Goal: Transaction & Acquisition: Purchase product/service

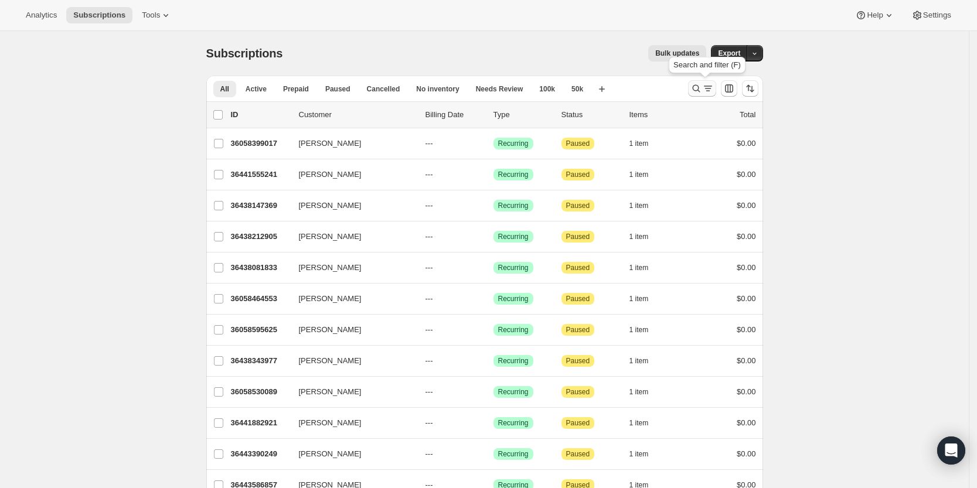
click at [702, 87] on icon "Search and filter results" at bounding box center [696, 89] width 12 height 12
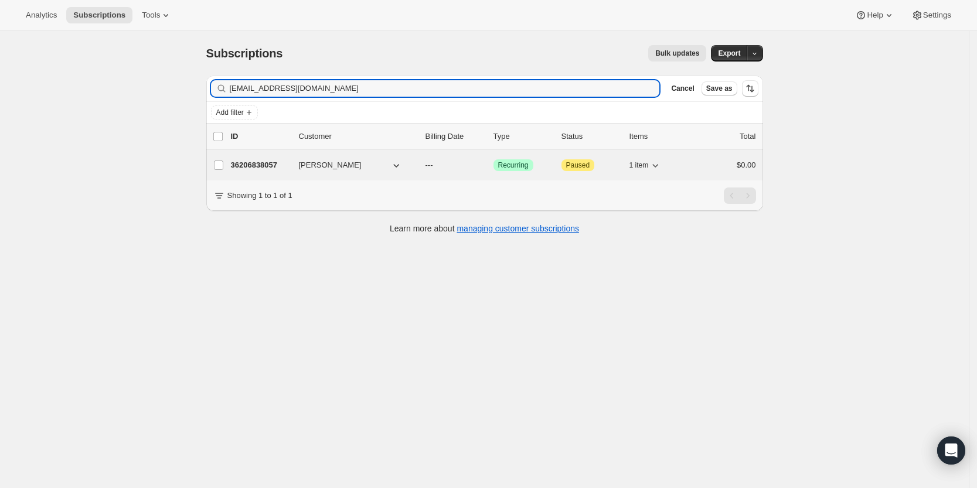
type input "[EMAIL_ADDRESS][DOMAIN_NAME]"
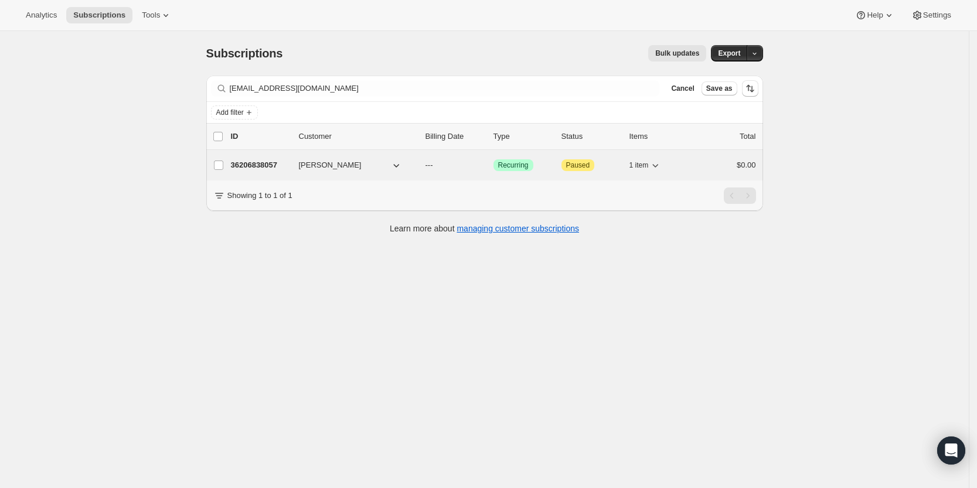
click at [271, 165] on p "36206838057" at bounding box center [260, 165] width 59 height 12
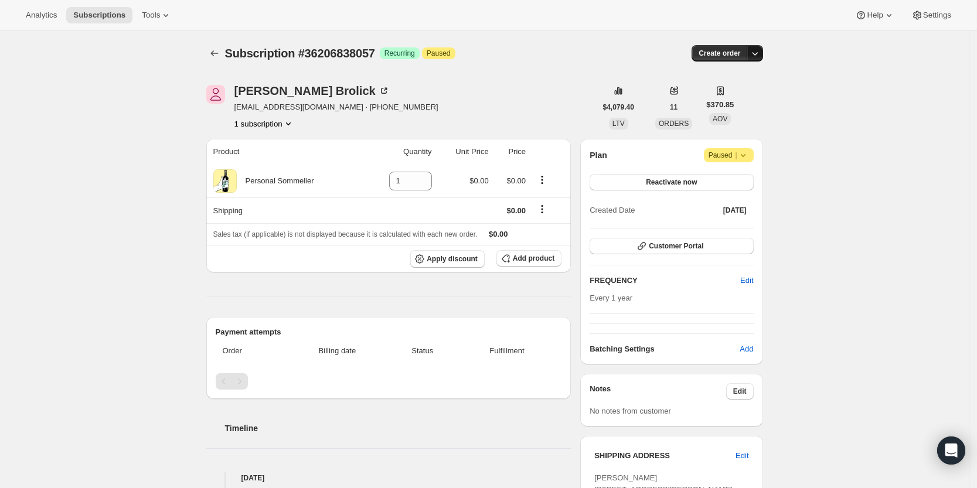
click at [759, 52] on icon "button" at bounding box center [755, 53] width 12 height 12
click at [732, 94] on span "Create custom one-time order" at bounding box center [708, 97] width 101 height 9
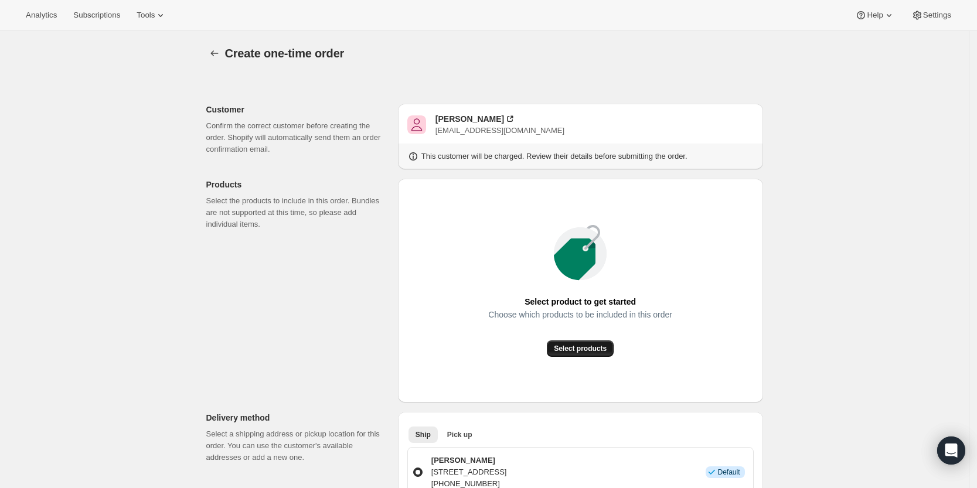
click at [593, 345] on span "Select products" at bounding box center [580, 348] width 53 height 9
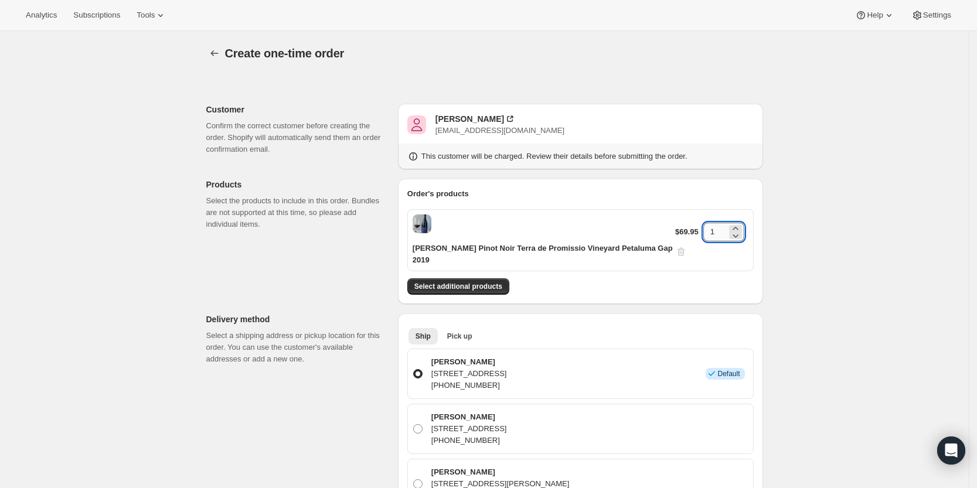
click at [715, 223] on input "1" at bounding box center [714, 232] width 23 height 19
type input "6"
click at [750, 278] on div "Select additional products" at bounding box center [580, 286] width 346 height 16
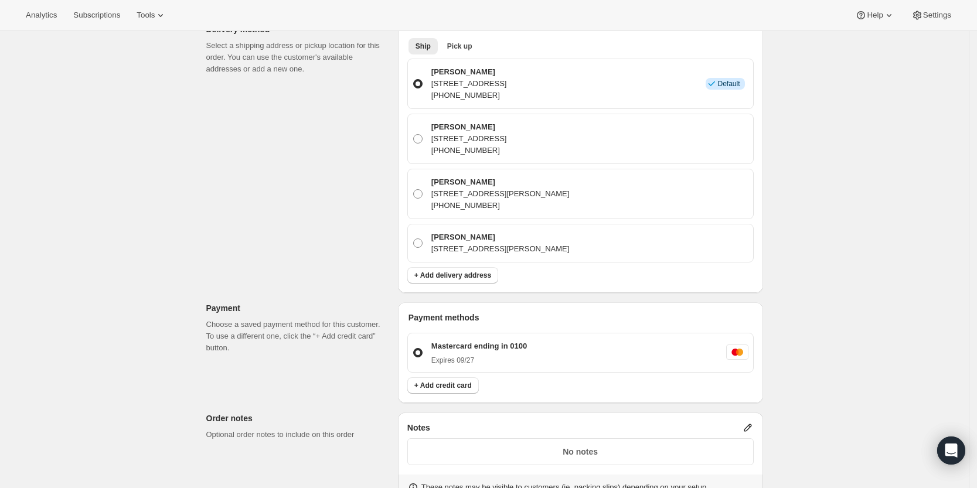
scroll to position [540, 0]
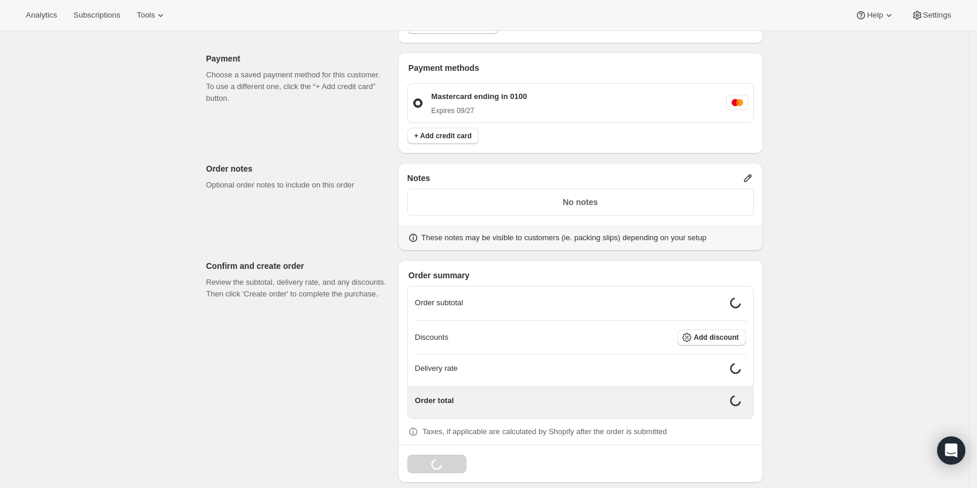
click at [749, 172] on icon at bounding box center [748, 178] width 12 height 12
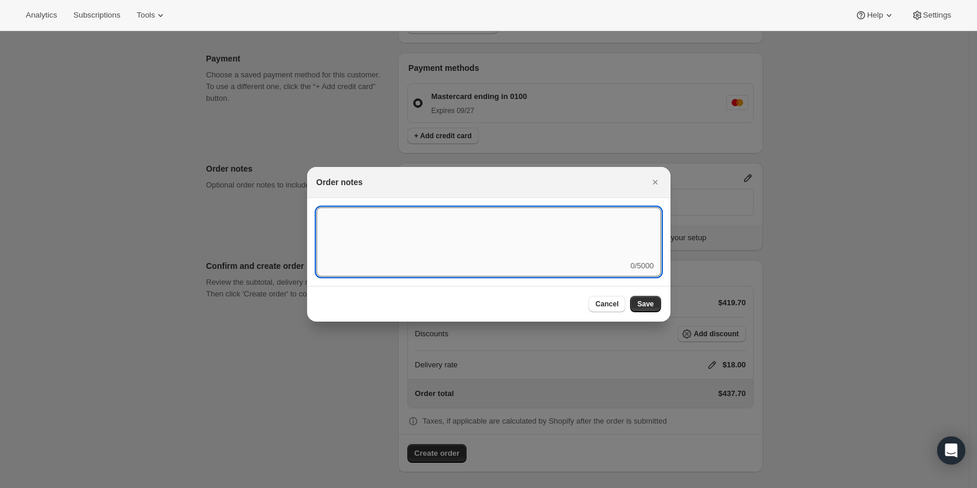
scroll to position [531, 0]
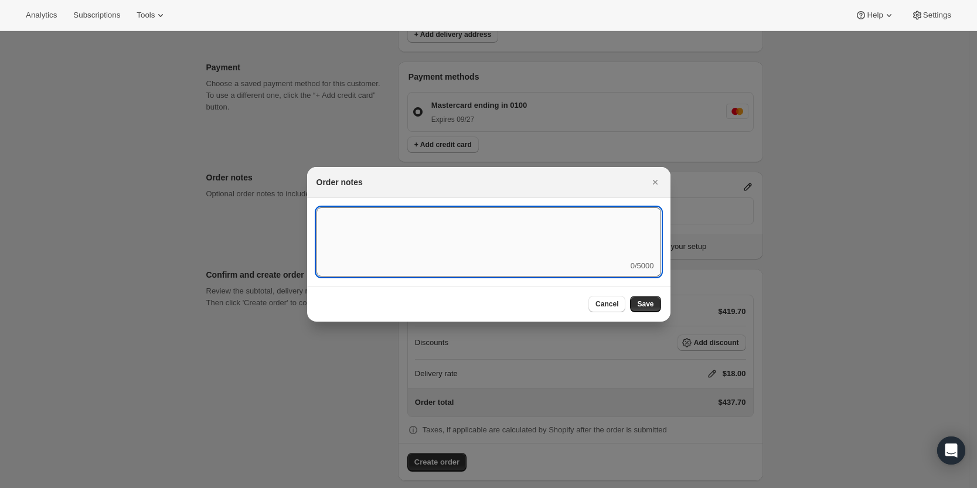
click at [470, 230] on textarea ":rdi:" at bounding box center [488, 233] width 344 height 53
type textarea "Weather HOLD"
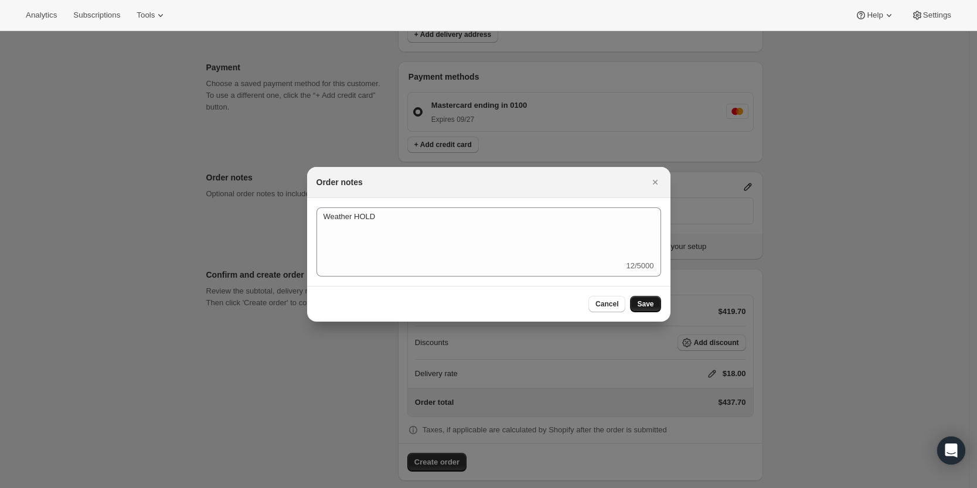
click at [644, 305] on span "Save" at bounding box center [645, 303] width 16 height 9
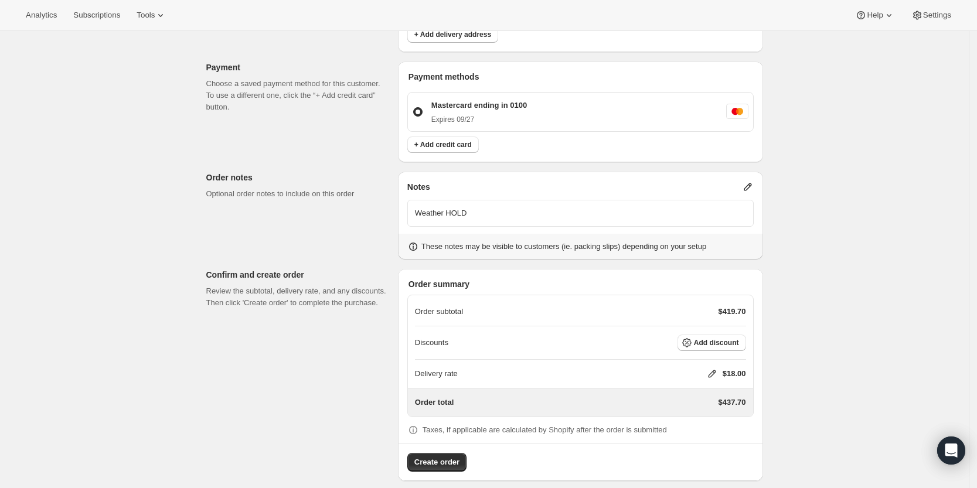
click at [716, 368] on icon at bounding box center [712, 374] width 12 height 12
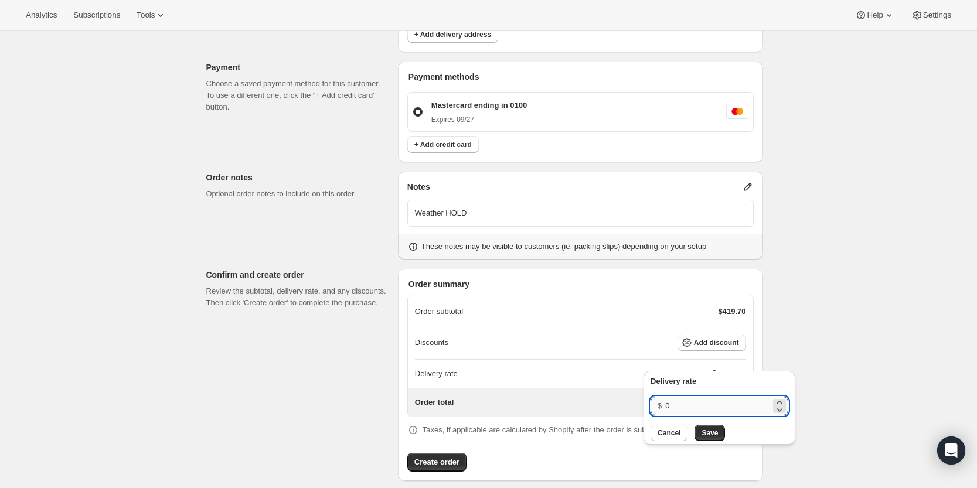
click at [701, 404] on input "0" at bounding box center [717, 406] width 105 height 19
type input "0"
click at [704, 433] on span "Save" at bounding box center [709, 432] width 16 height 9
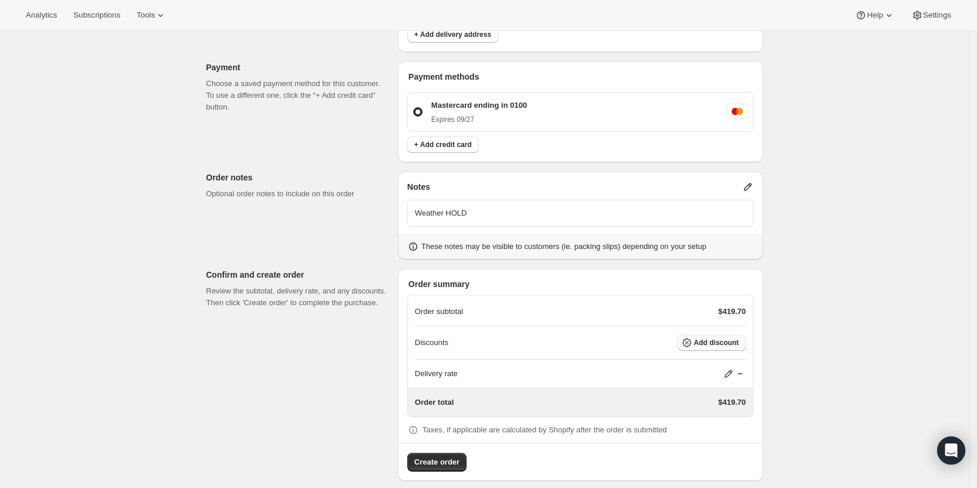
click at [697, 334] on button "Add discount" at bounding box center [711, 342] width 69 height 16
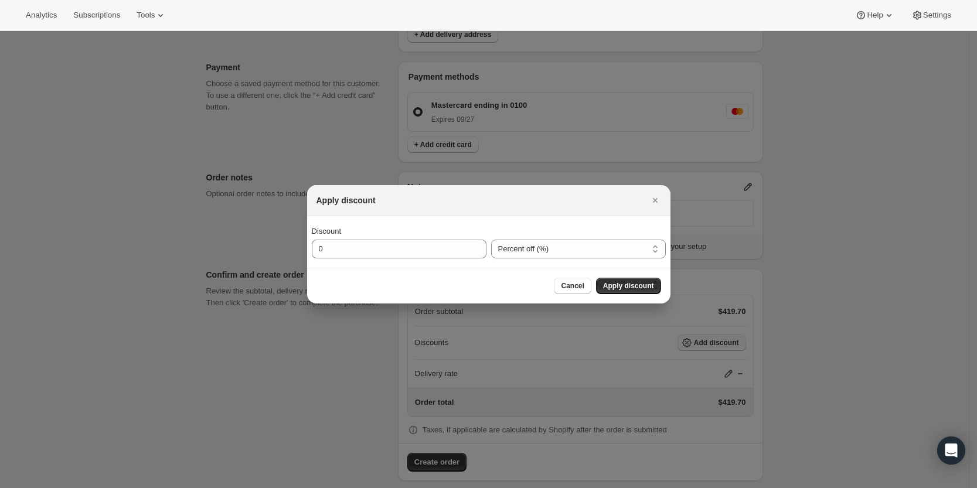
scroll to position [0, 0]
click at [374, 245] on input "0" at bounding box center [390, 249] width 157 height 19
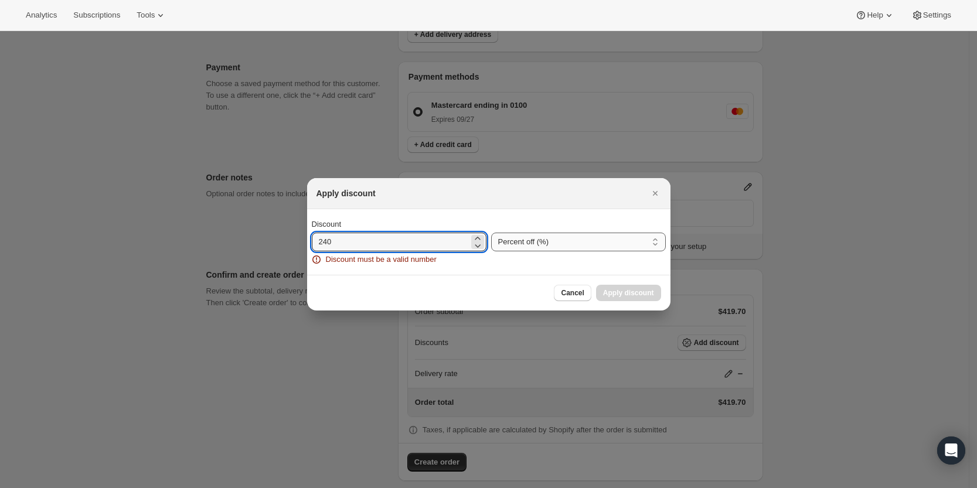
type input "240"
click at [517, 245] on select "Percent off (%) Amount off ($)" at bounding box center [578, 242] width 175 height 19
select select "fixedAmount"
click at [491, 233] on select "Percent off (%) Amount off ($)" at bounding box center [578, 242] width 175 height 19
click at [427, 236] on input "240" at bounding box center [390, 242] width 157 height 19
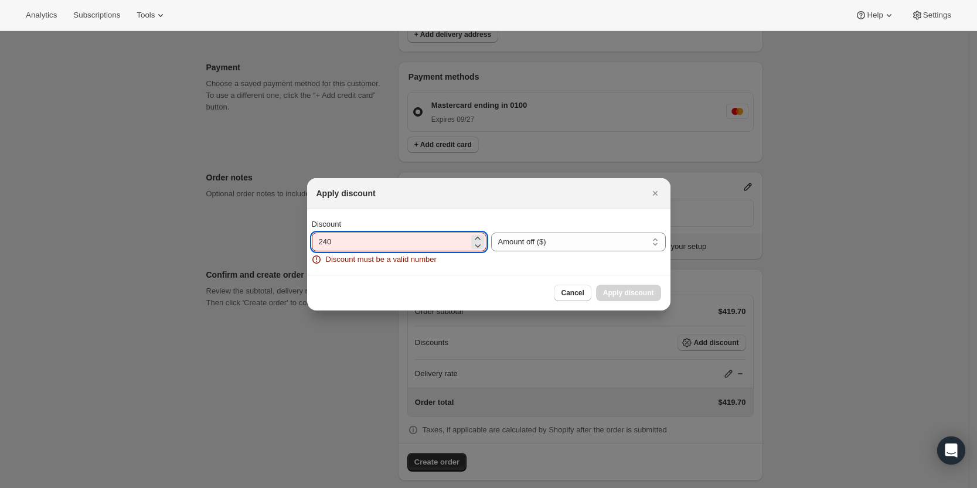
click at [427, 236] on input "240" at bounding box center [390, 242] width 157 height 19
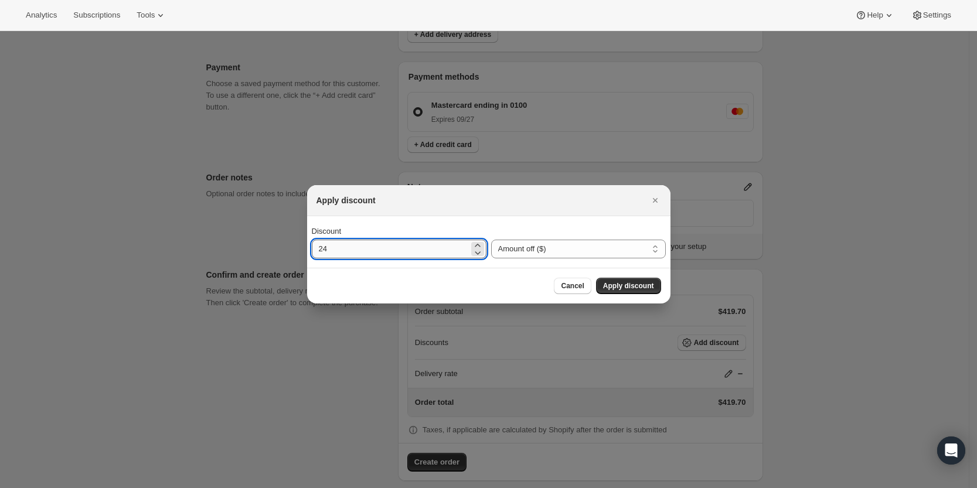
type input "240"
click at [637, 285] on span "Apply discount" at bounding box center [628, 285] width 51 height 9
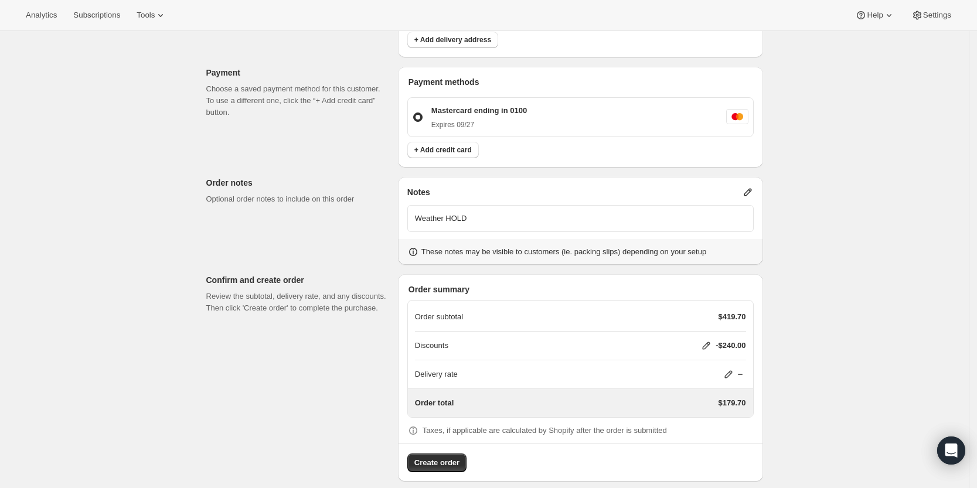
scroll to position [526, 0]
click at [450, 456] on span "Create order" at bounding box center [436, 462] width 45 height 12
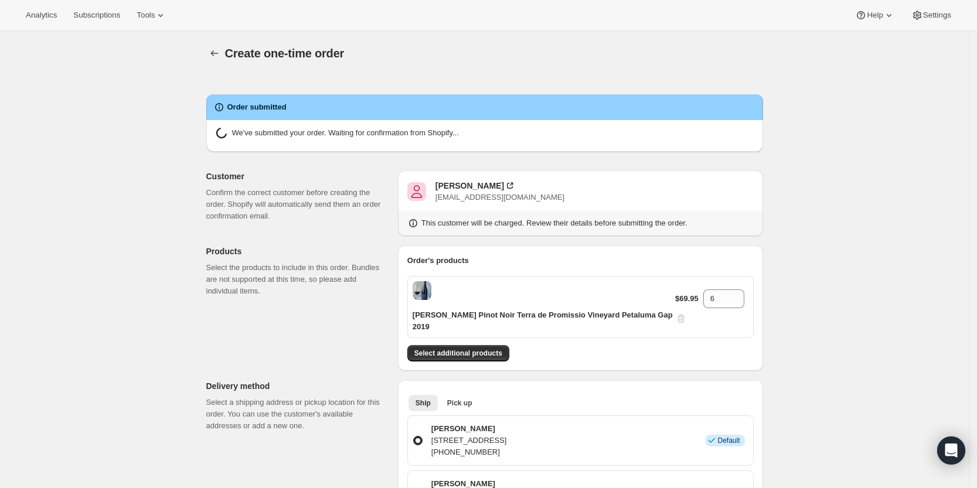
radio input "true"
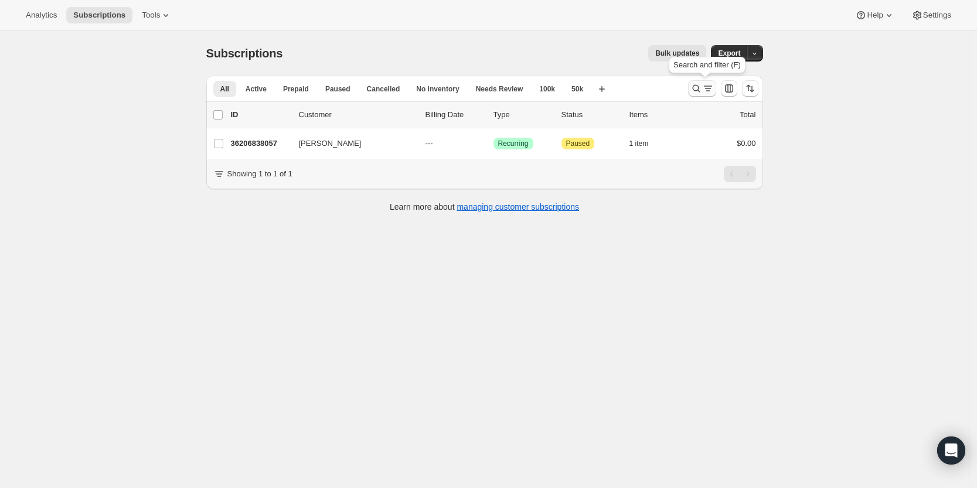
click at [702, 88] on icon "Search and filter results" at bounding box center [696, 89] width 12 height 12
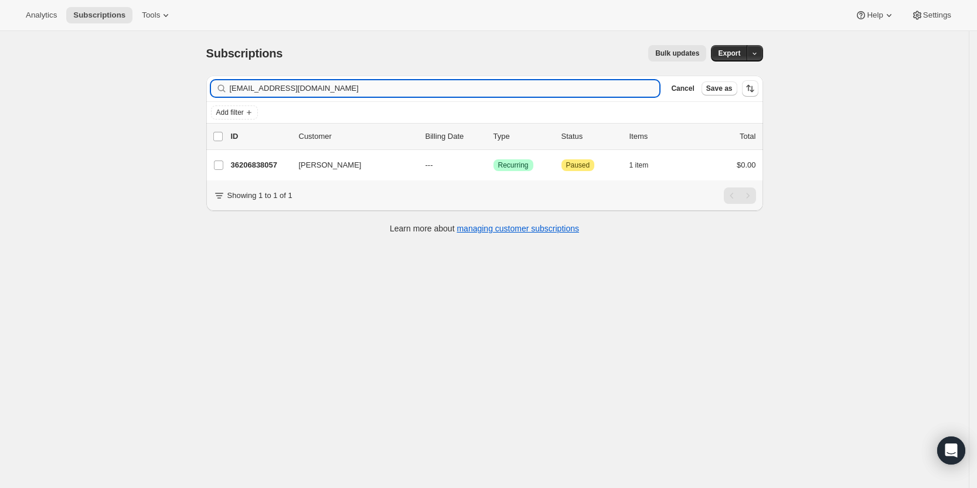
click at [505, 88] on input "[EMAIL_ADDRESS][DOMAIN_NAME]" at bounding box center [445, 88] width 430 height 16
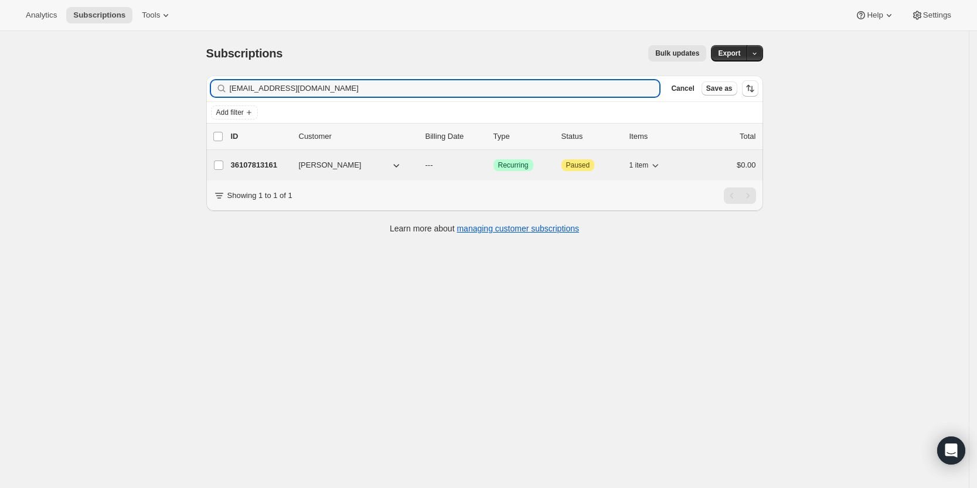
type input "ktnguyen3670@yahoo.com"
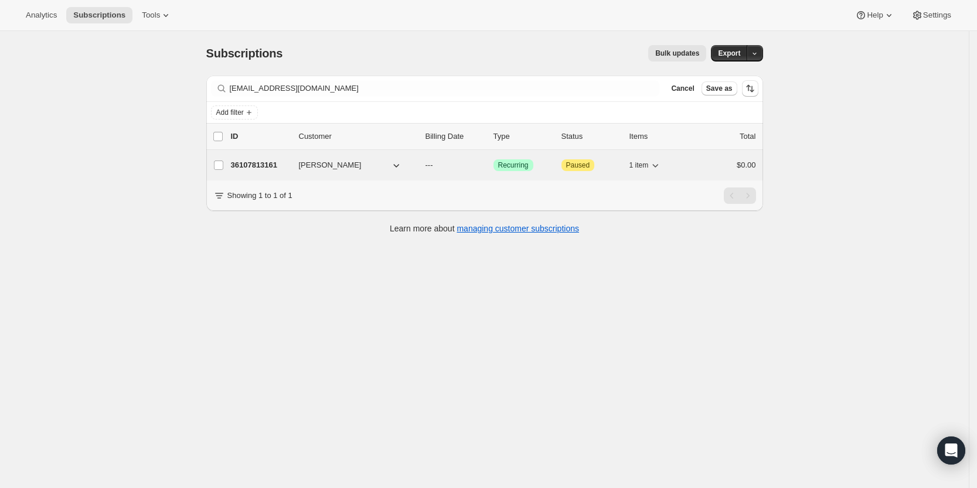
click at [261, 163] on p "36107813161" at bounding box center [260, 165] width 59 height 12
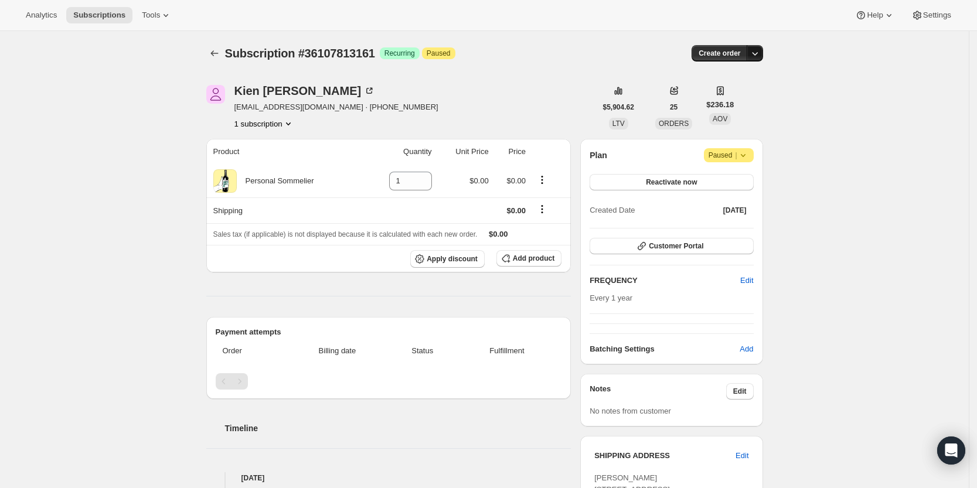
click at [759, 53] on icon "button" at bounding box center [755, 53] width 12 height 12
click at [739, 98] on span "Create custom one-time order" at bounding box center [708, 97] width 101 height 9
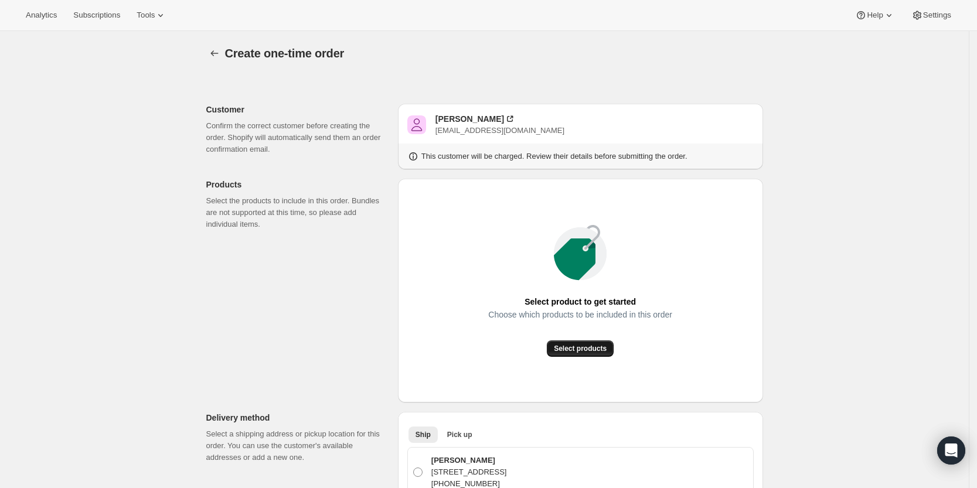
click at [589, 344] on span "Select products" at bounding box center [580, 348] width 53 height 9
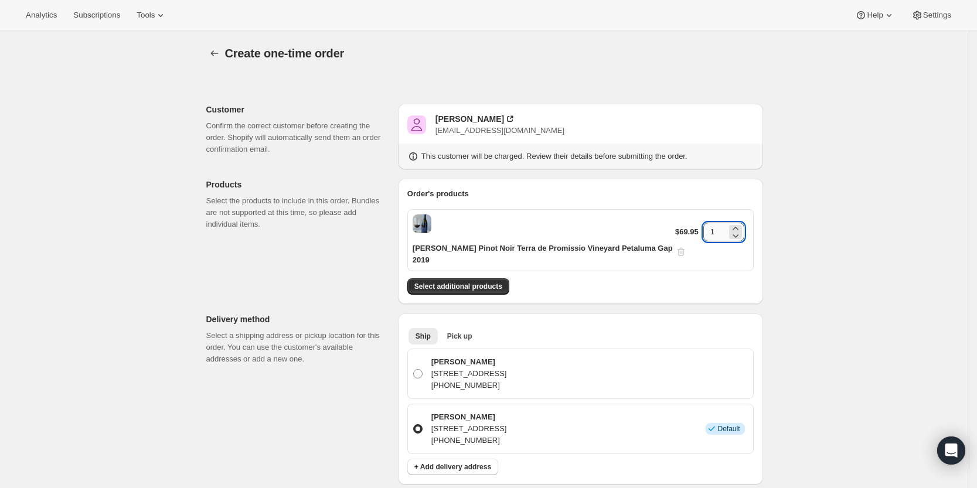
click at [716, 223] on input "1" at bounding box center [714, 232] width 23 height 19
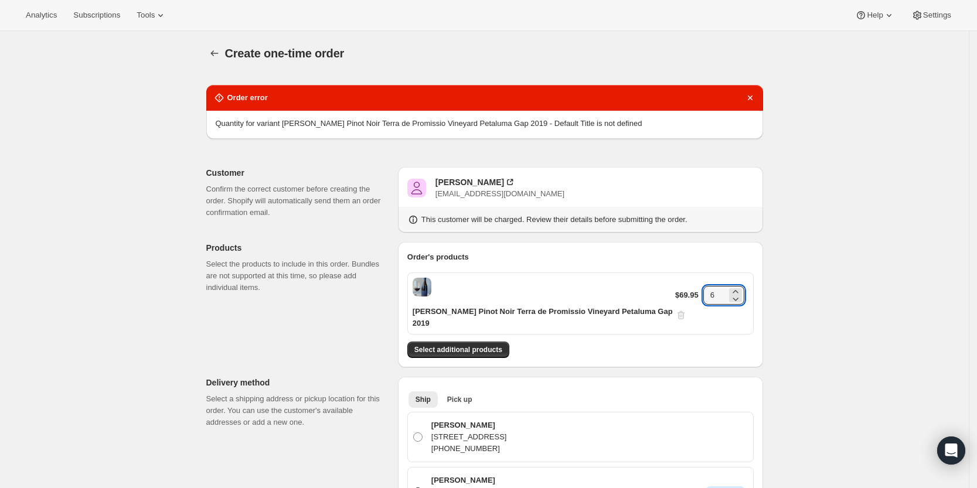
type input "6"
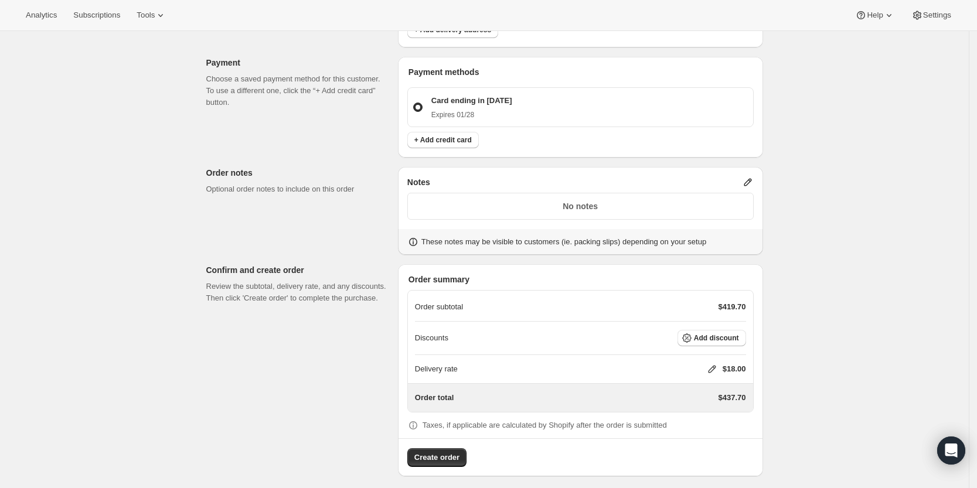
scroll to position [444, 0]
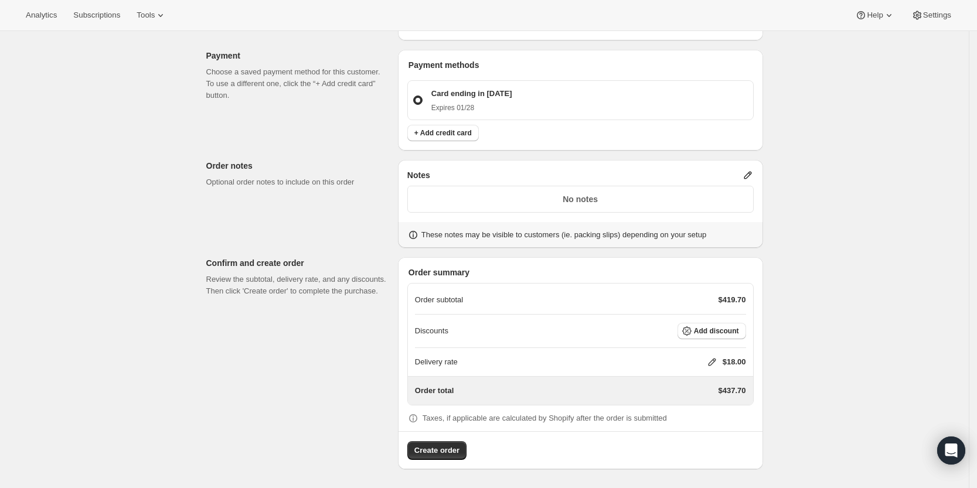
click at [714, 363] on icon at bounding box center [712, 362] width 12 height 12
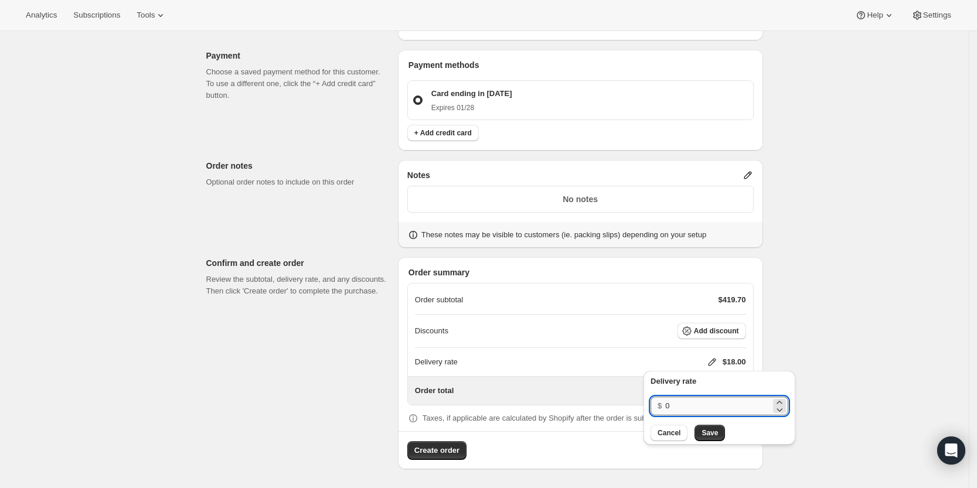
click at [698, 402] on input "0" at bounding box center [717, 406] width 105 height 19
type input "0"
click at [706, 429] on span "Save" at bounding box center [709, 432] width 16 height 9
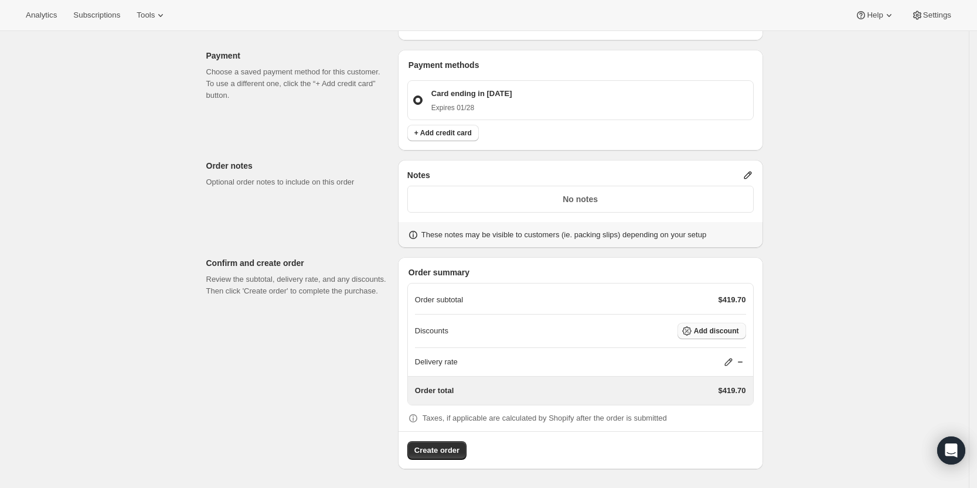
click at [727, 332] on span "Add discount" at bounding box center [716, 330] width 45 height 9
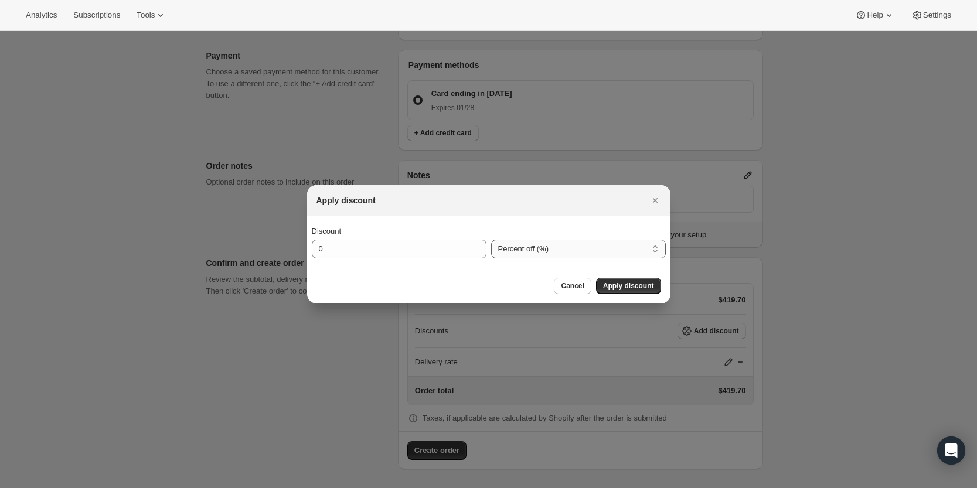
click at [517, 247] on select "Percent off (%) Amount off ($)" at bounding box center [578, 249] width 175 height 19
select select "fixedAmount"
click at [491, 240] on select "Percent off (%) Amount off ($)" at bounding box center [578, 249] width 175 height 19
click at [419, 245] on input "0" at bounding box center [390, 249] width 157 height 19
type input "240"
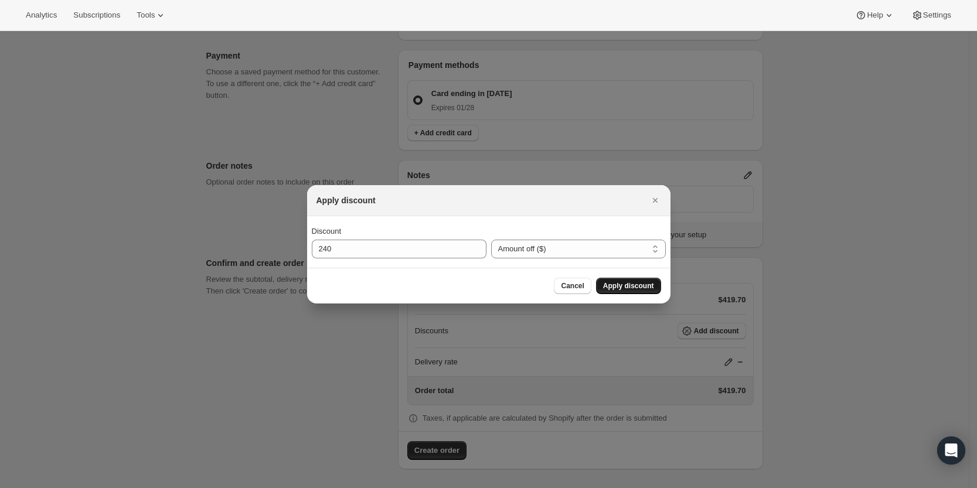
click at [625, 284] on span "Apply discount" at bounding box center [628, 285] width 51 height 9
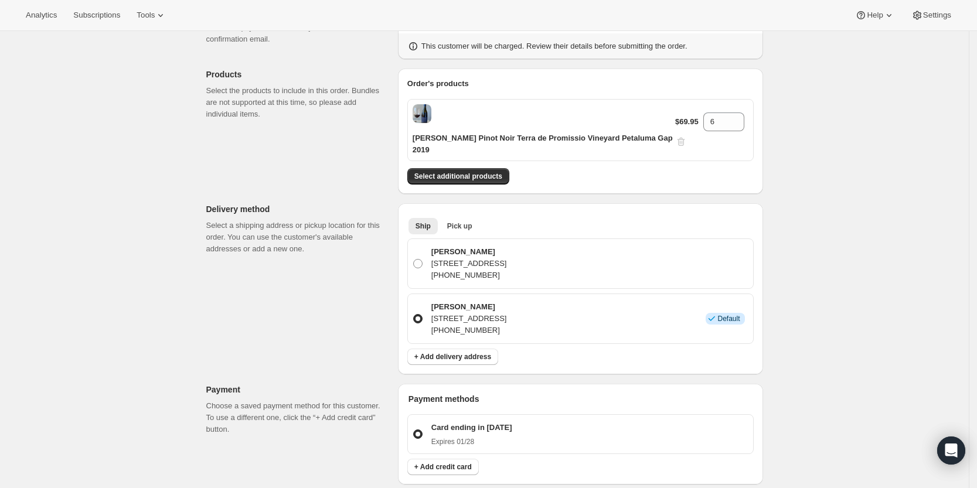
scroll to position [108, 0]
click at [435, 173] on span "Select additional products" at bounding box center [458, 177] width 88 height 9
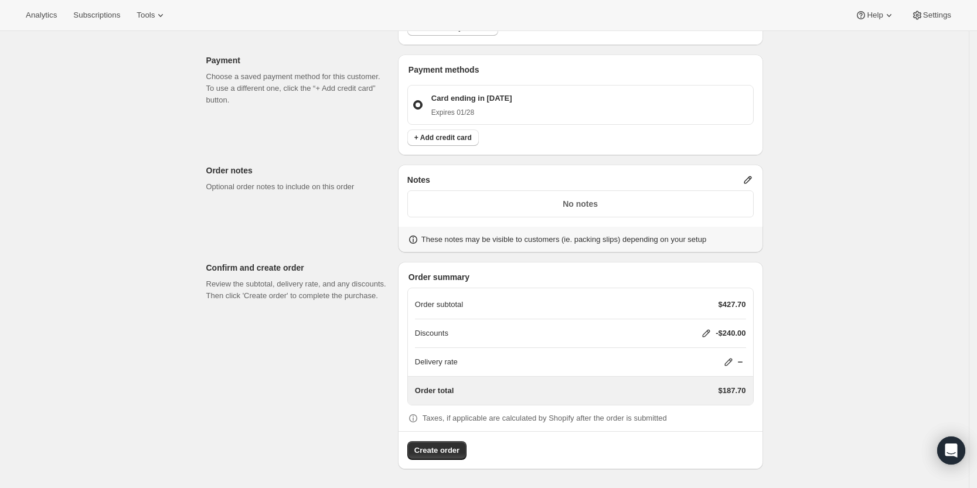
scroll to position [476, 0]
click at [437, 443] on button "Create order" at bounding box center [436, 450] width 59 height 19
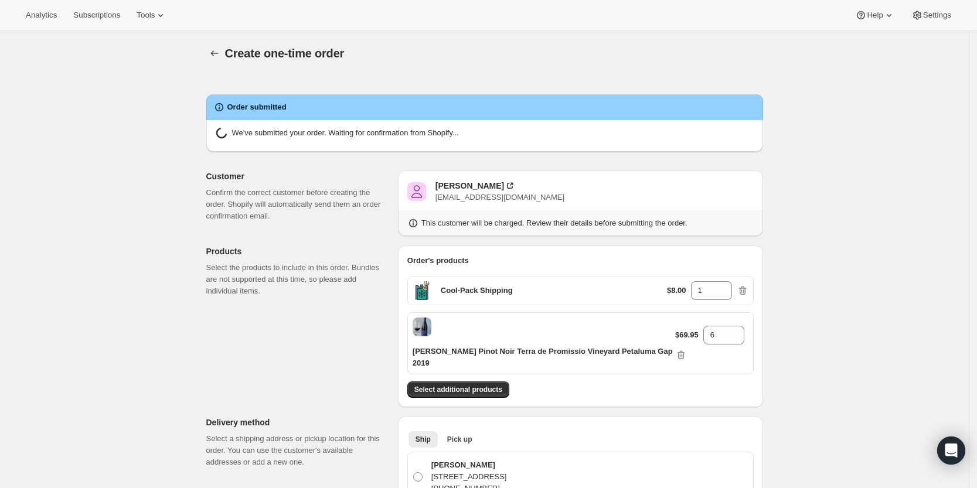
radio input "true"
